Goal: Information Seeking & Learning: Learn about a topic

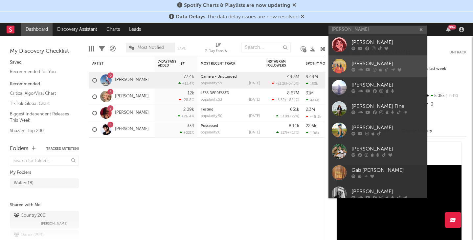
type input "[PERSON_NAME]"
click at [362, 60] on div "[PERSON_NAME]" at bounding box center [387, 64] width 72 height 8
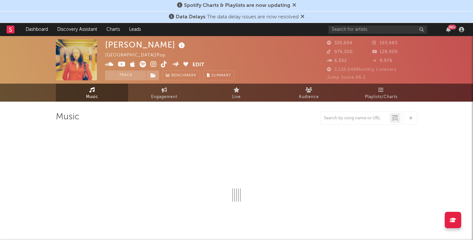
select select "6m"
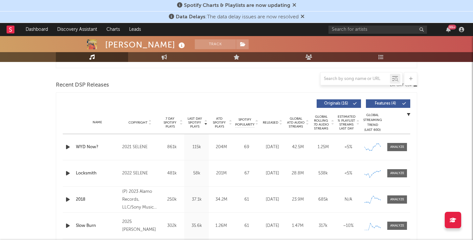
scroll to position [228, 0]
